Goal: Task Accomplishment & Management: Use online tool/utility

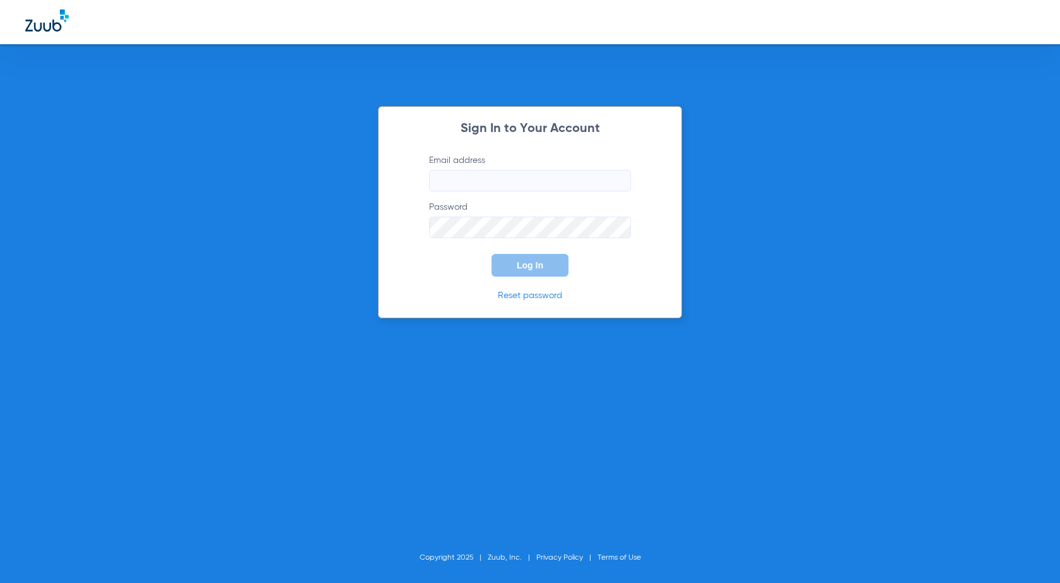
type input "[PERSON_NAME][EMAIL_ADDRESS][PERSON_NAME][DOMAIN_NAME]"
click at [523, 280] on div "Sign In to Your Account Email address [PERSON_NAME][EMAIL_ADDRESS][PERSON_NAME]…" at bounding box center [530, 212] width 304 height 212
click at [520, 274] on button "Log In" at bounding box center [530, 265] width 77 height 23
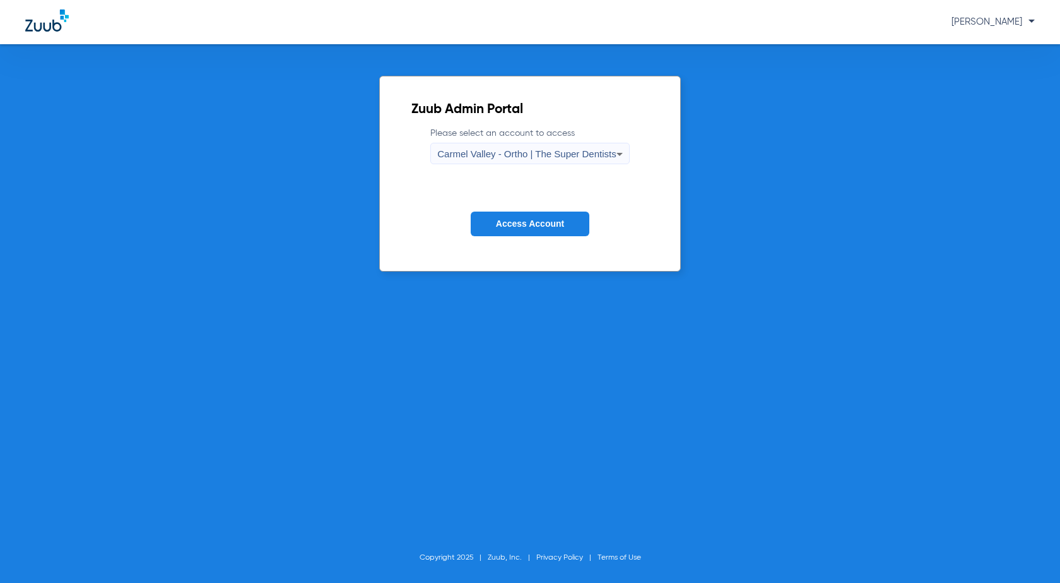
click at [568, 150] on span "Carmel Valley - Ortho | The Super Dentists" at bounding box center [526, 153] width 179 height 11
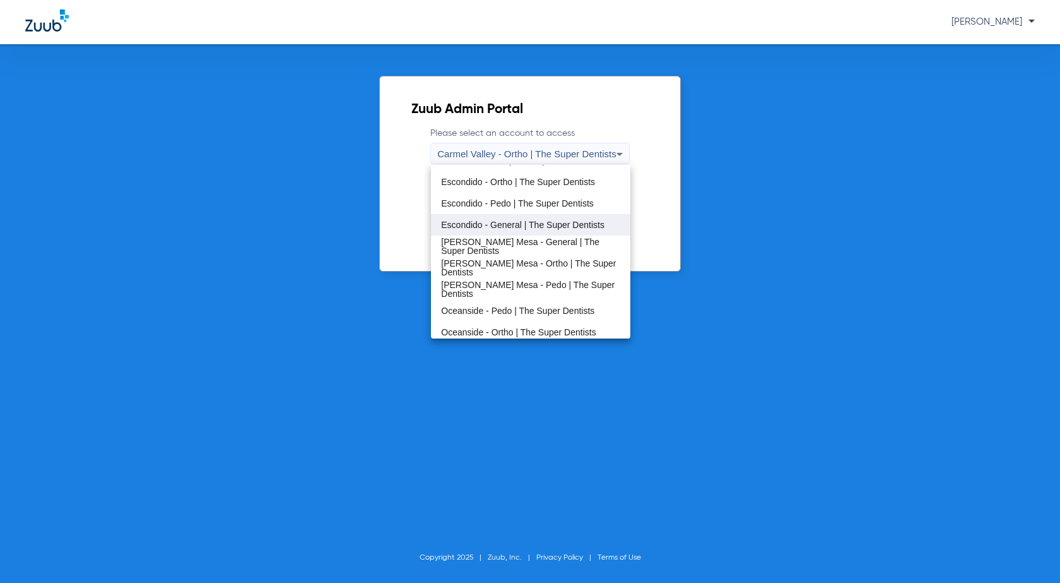
scroll to position [148, 0]
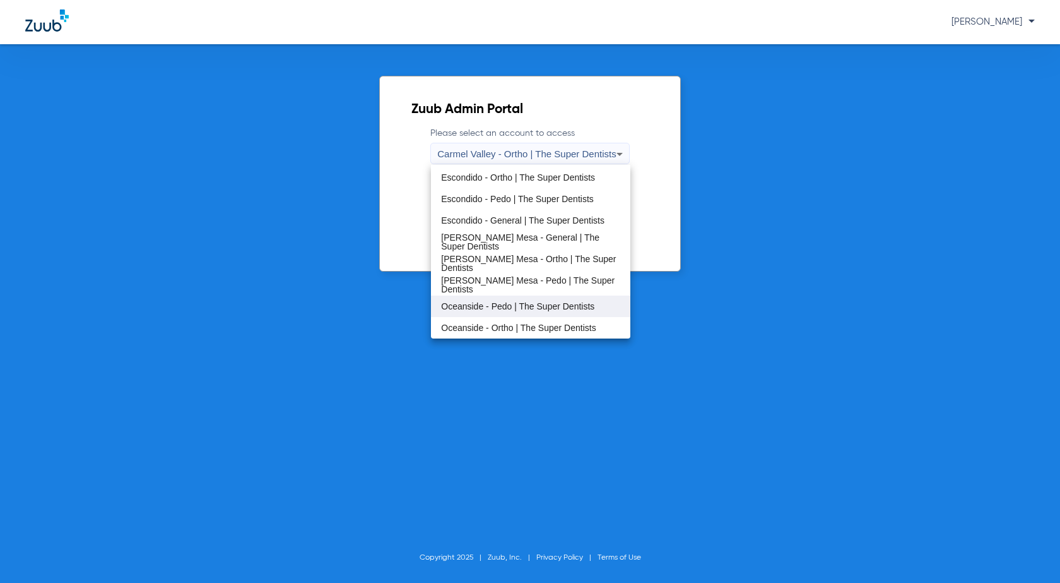
click at [501, 304] on span "Oceanside - Pedo | The Super Dentists" at bounding box center [517, 306] width 153 height 9
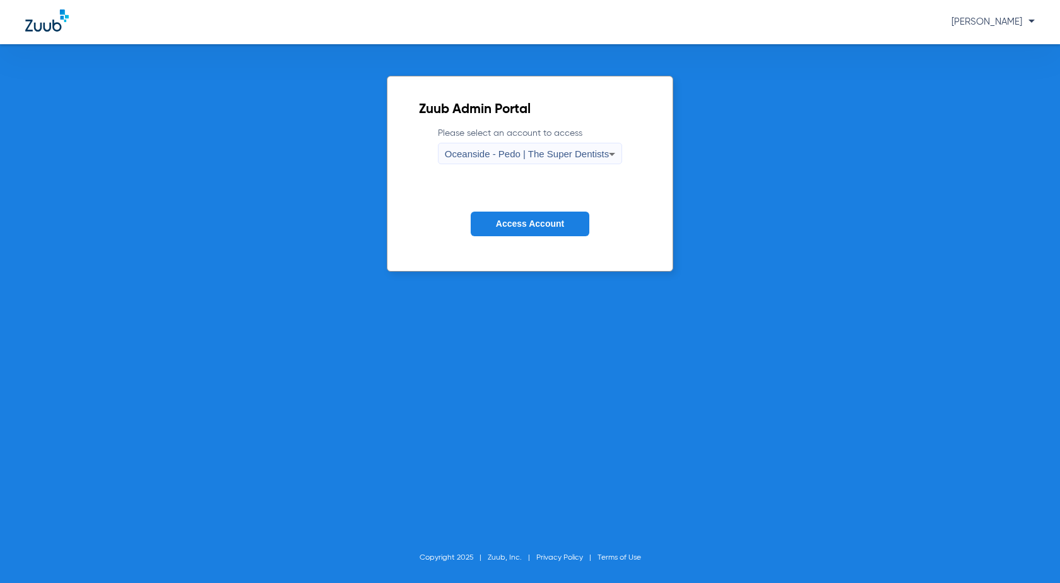
click at [525, 222] on span "Access Account" at bounding box center [530, 223] width 68 height 10
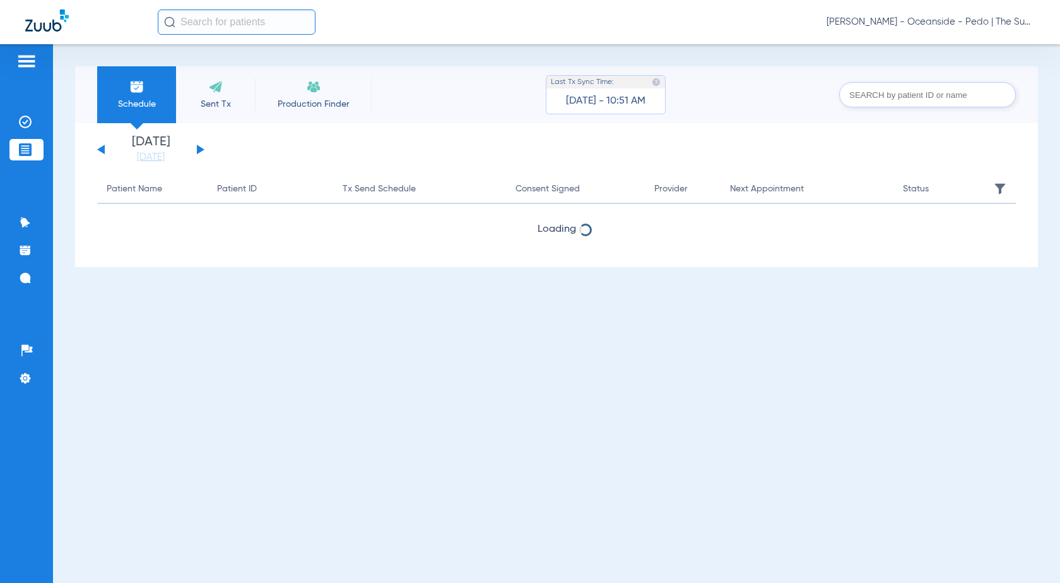
click at [225, 95] on li "Sent Tx" at bounding box center [215, 94] width 79 height 57
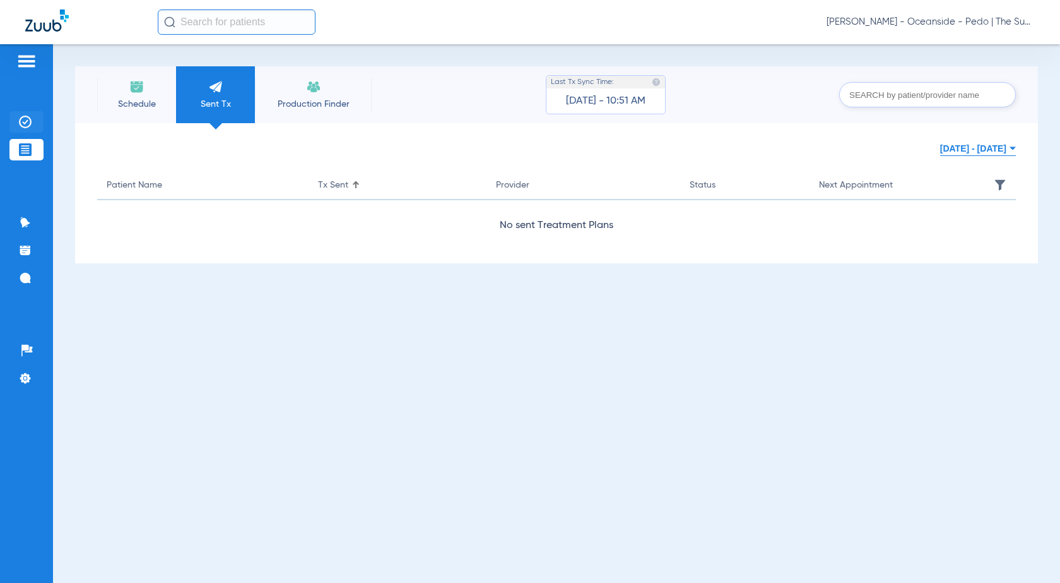
click at [16, 128] on li "Insurance Verification" at bounding box center [26, 121] width 34 height 21
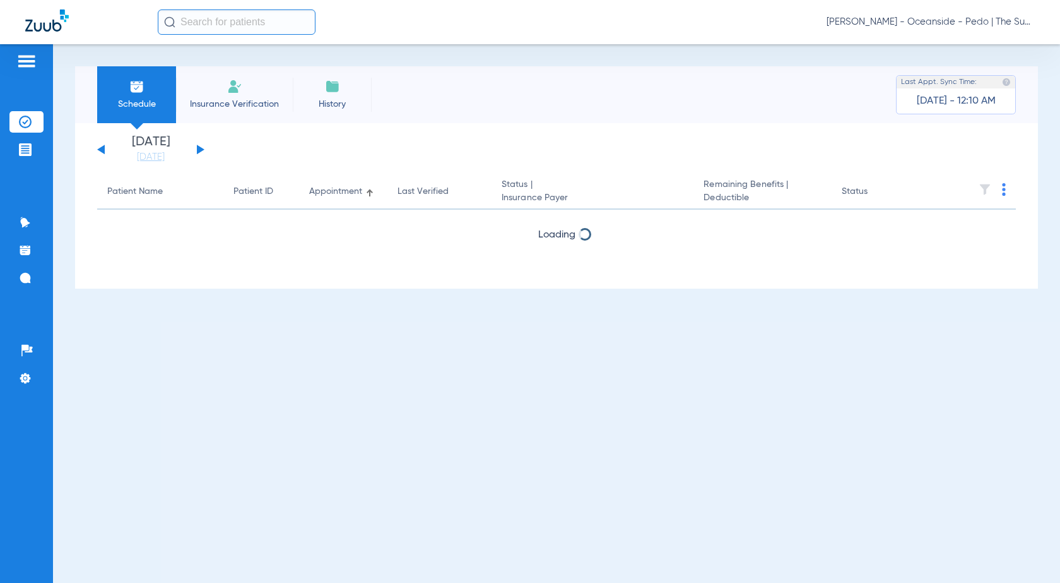
click at [214, 107] on span "Insurance Verification" at bounding box center [235, 104] width 98 height 13
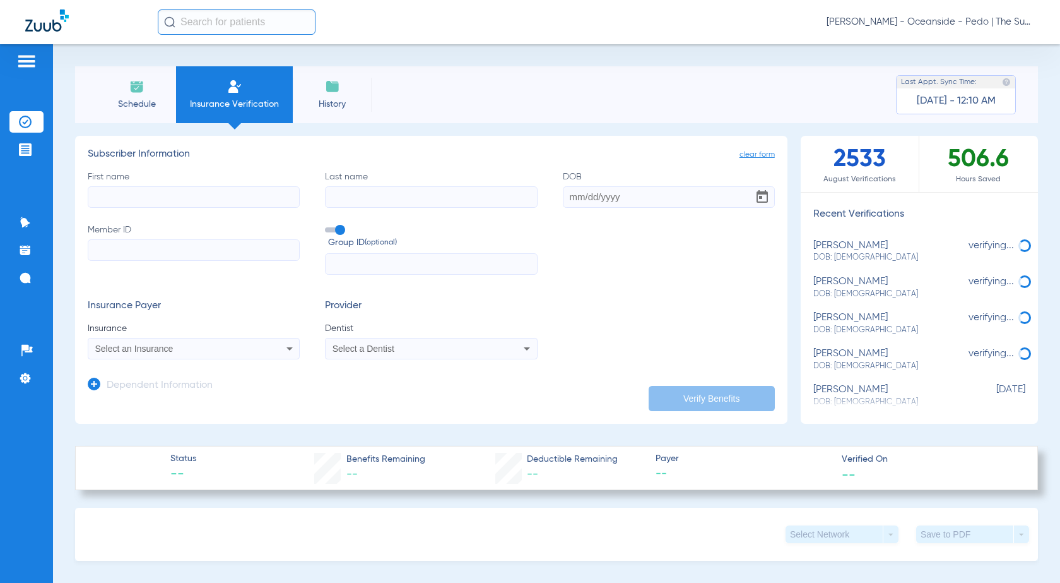
click at [165, 188] on input "First name" at bounding box center [194, 196] width 212 height 21
